Goal: Task Accomplishment & Management: Manage account settings

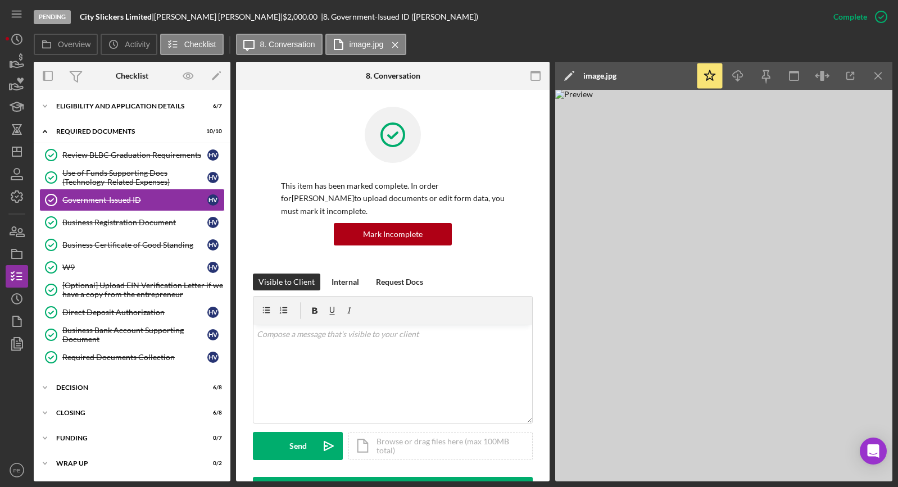
scroll to position [212, 0]
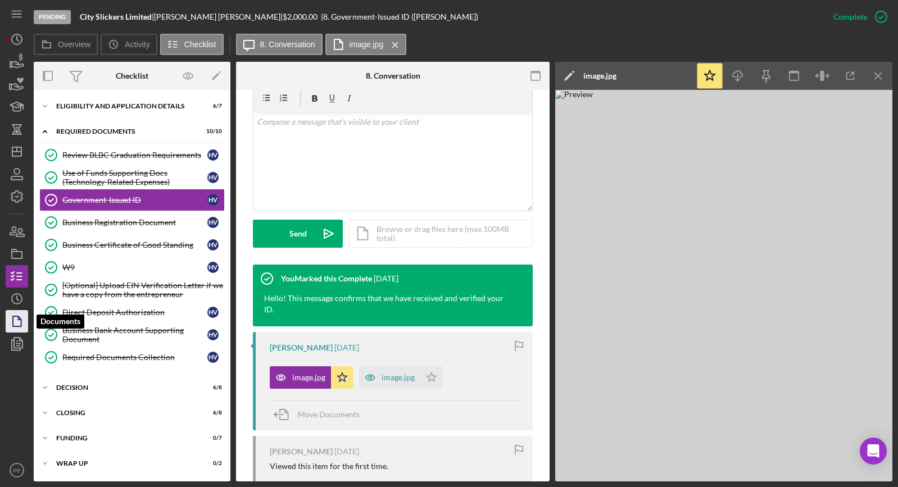
click at [22, 321] on icon "button" at bounding box center [17, 321] width 28 height 28
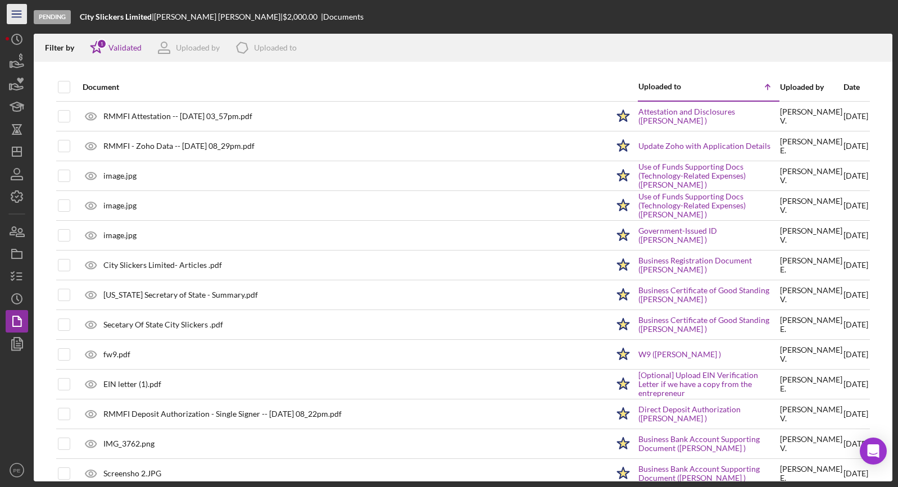
click at [15, 18] on icon "Icon/Menu" at bounding box center [16, 14] width 25 height 25
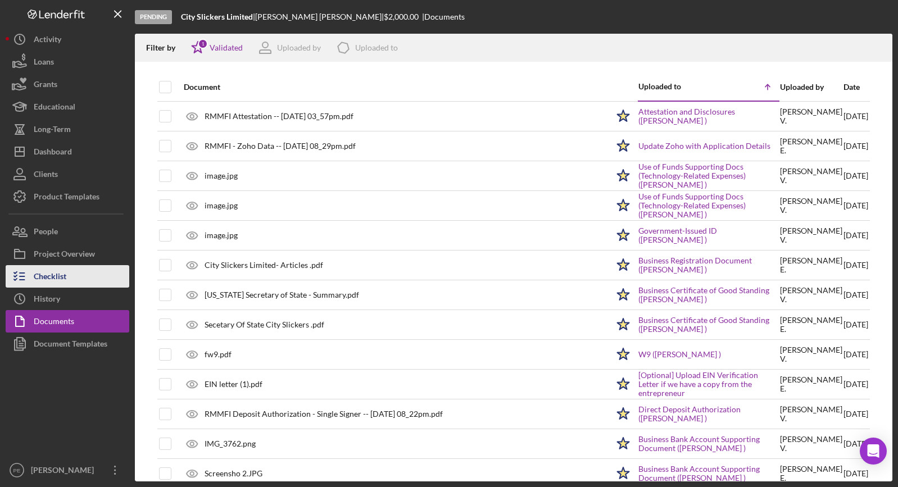
click at [95, 271] on button "Checklist" at bounding box center [68, 276] width 124 height 22
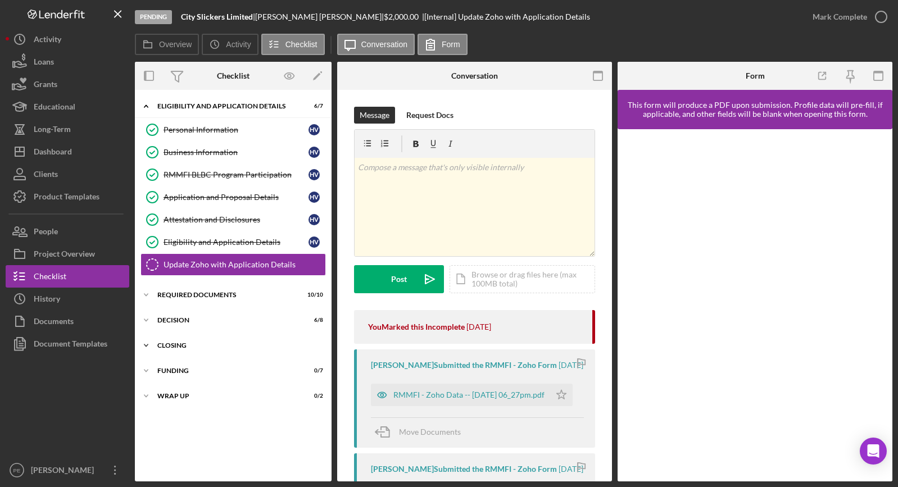
click at [148, 342] on icon "Icon/Expander" at bounding box center [146, 345] width 22 height 22
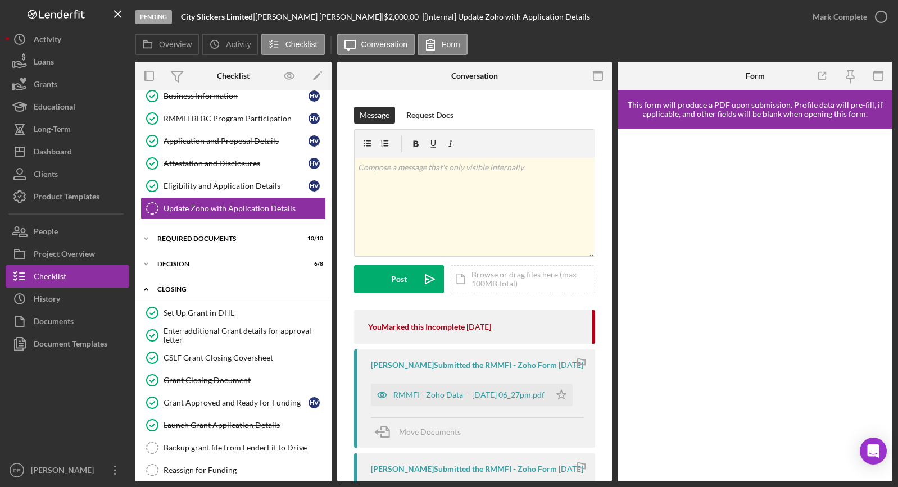
scroll to position [118, 0]
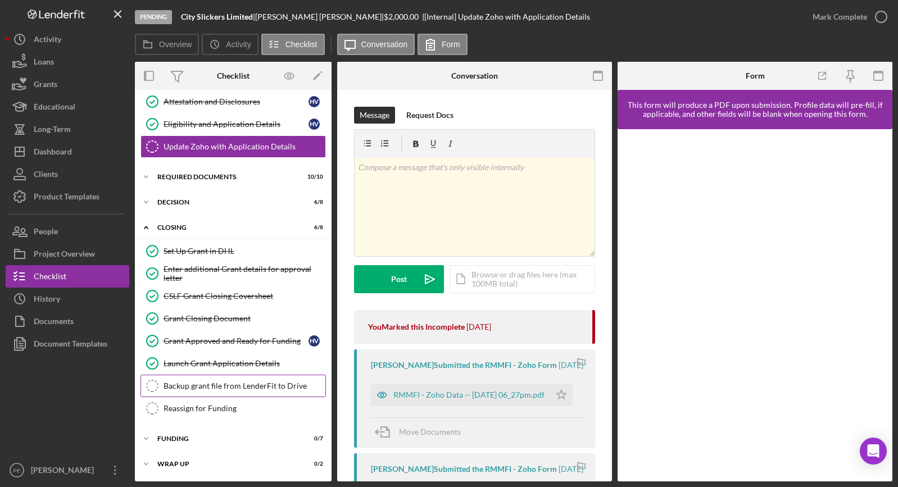
click at [182, 384] on div "Backup grant file from LenderFit to Drive" at bounding box center [245, 386] width 162 height 9
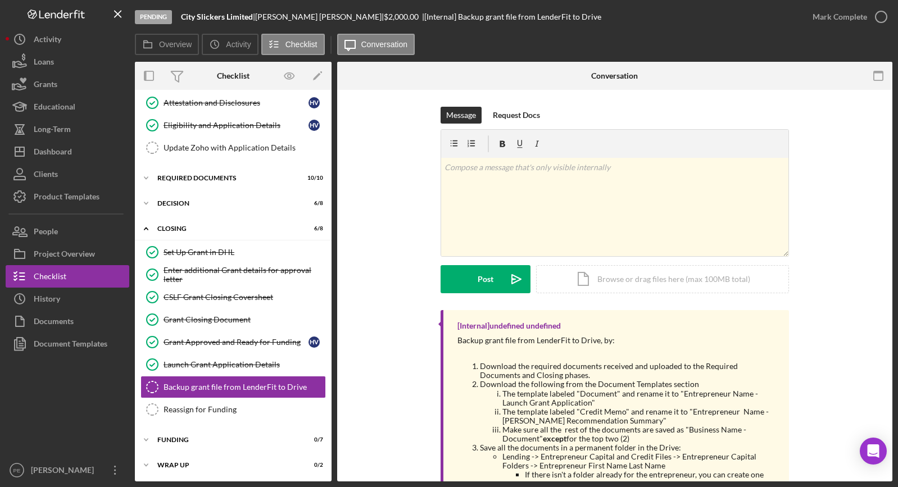
scroll to position [118, 0]
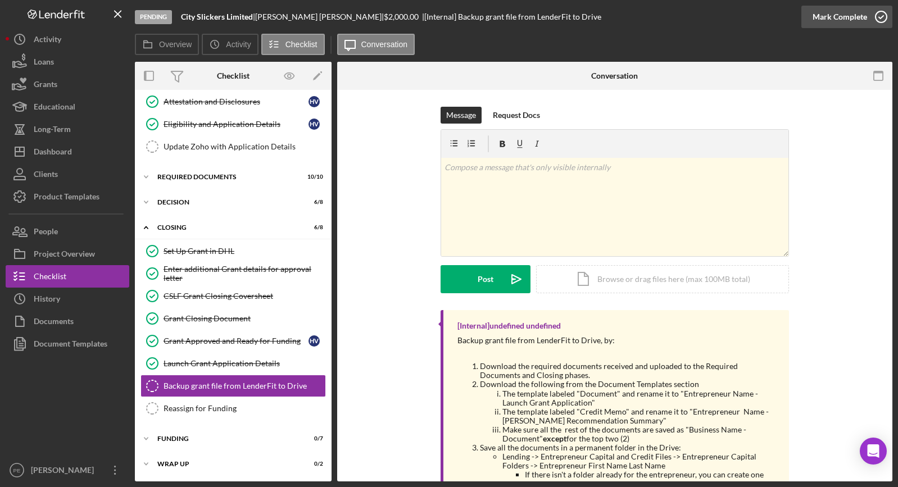
click at [834, 10] on div "Mark Complete" at bounding box center [839, 17] width 55 height 22
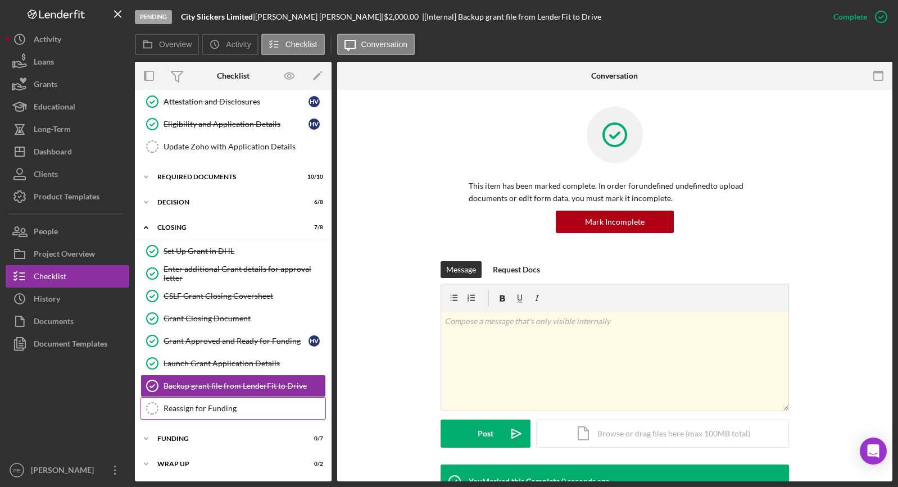
click at [239, 403] on link "Reassign for Funding Reassign for Funding" at bounding box center [232, 408] width 185 height 22
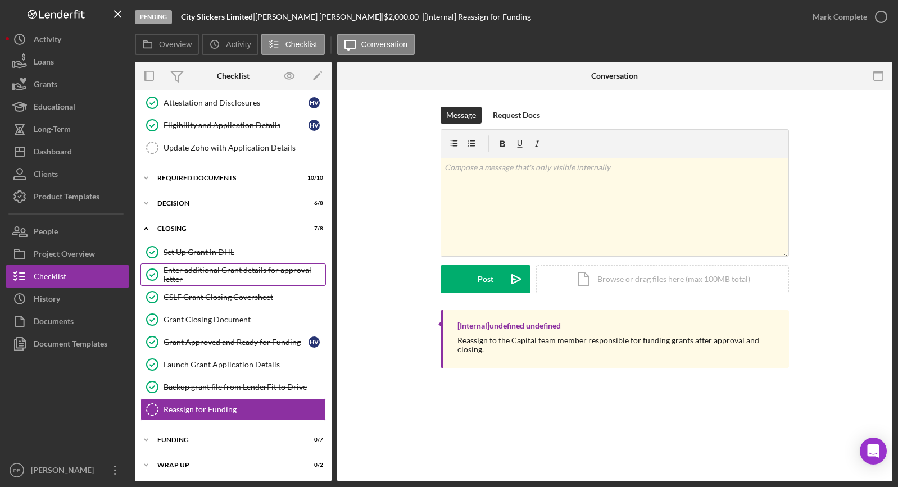
scroll to position [118, 0]
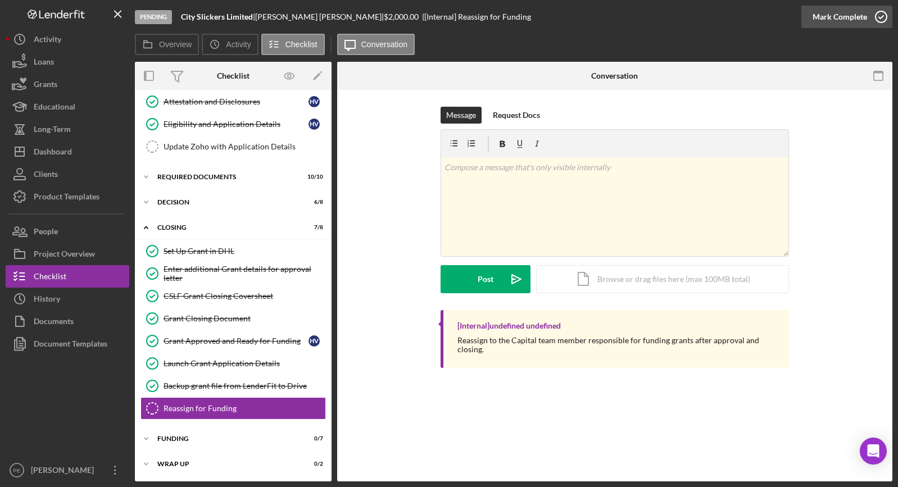
click at [828, 12] on div "Mark Complete" at bounding box center [839, 17] width 55 height 22
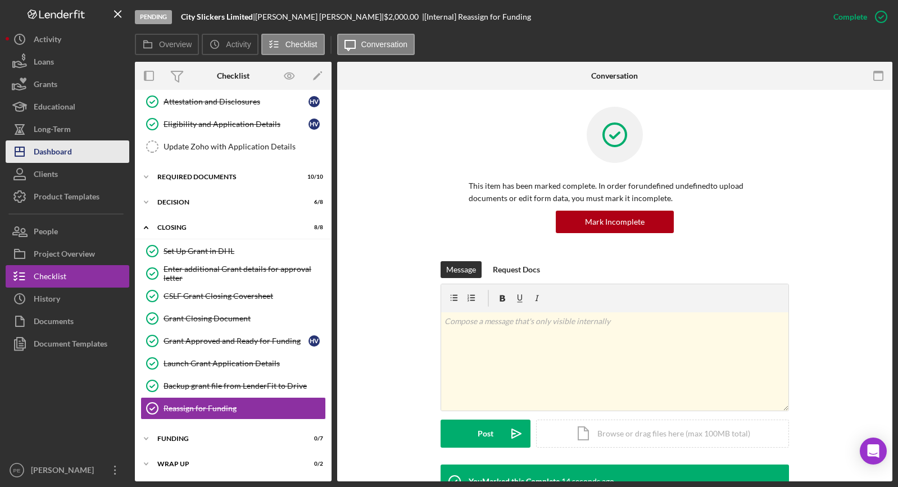
click at [59, 156] on div "Dashboard" at bounding box center [53, 152] width 38 height 25
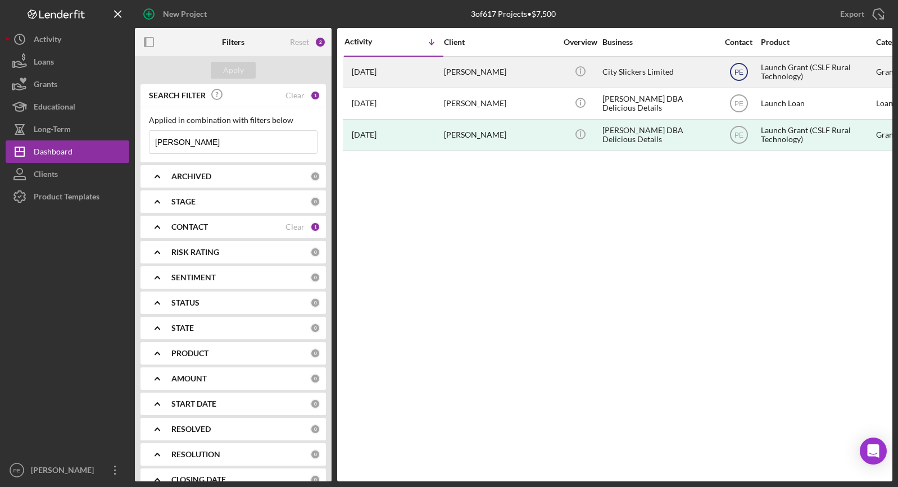
click at [738, 69] on text "PE" at bounding box center [738, 73] width 9 height 8
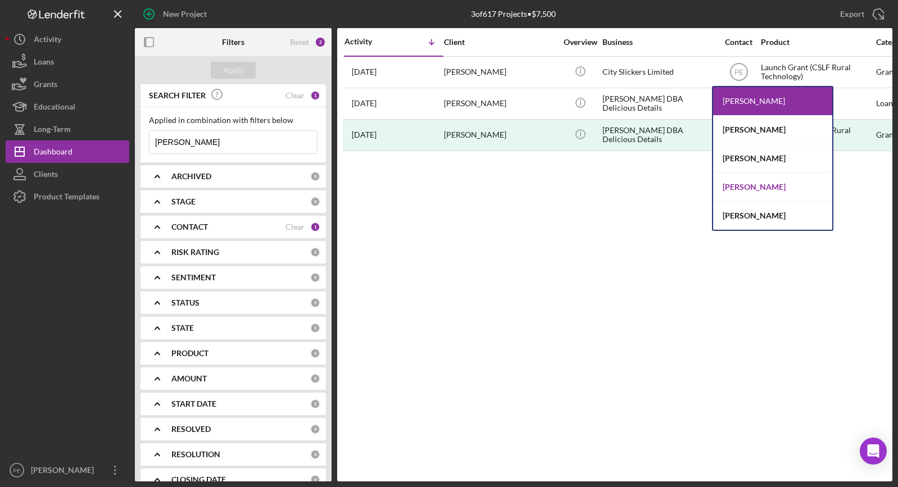
click at [746, 192] on div "[PERSON_NAME]" at bounding box center [772, 187] width 119 height 29
